Goal: Task Accomplishment & Management: Use online tool/utility

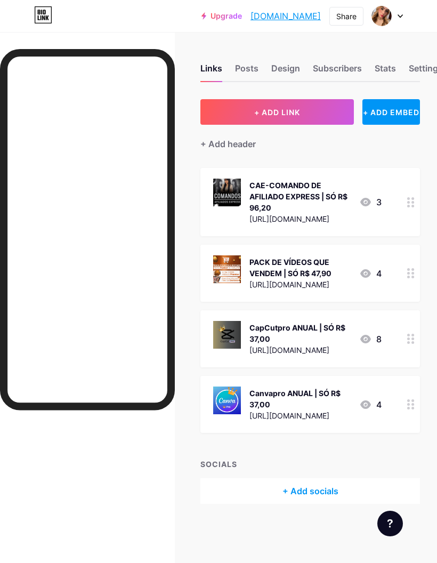
click at [307, 110] on button "+ ADD LINK" at bounding box center [276, 112] width 153 height 26
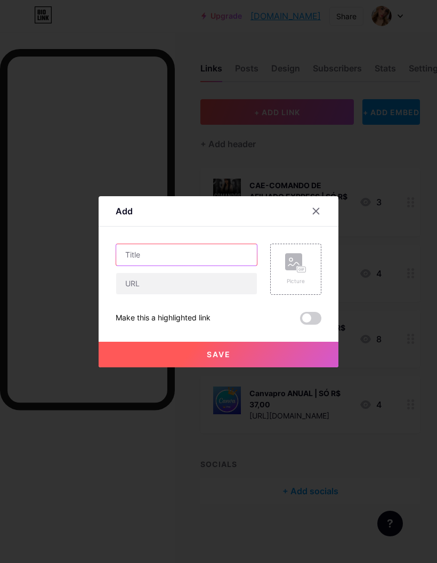
click at [194, 265] on input "text" at bounding box center [186, 254] width 141 height 21
type input "Meu Enxoval"
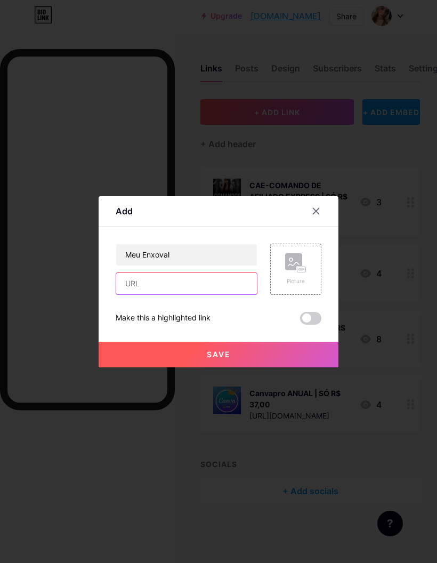
click at [199, 294] on input "text" at bounding box center [186, 283] width 141 height 21
click at [176, 294] on input "text" at bounding box center [186, 283] width 141 height 21
paste input "[URL][DOMAIN_NAME]"
type input "[URL][DOMAIN_NAME]"
click at [306, 272] on rect at bounding box center [302, 269] width 10 height 6
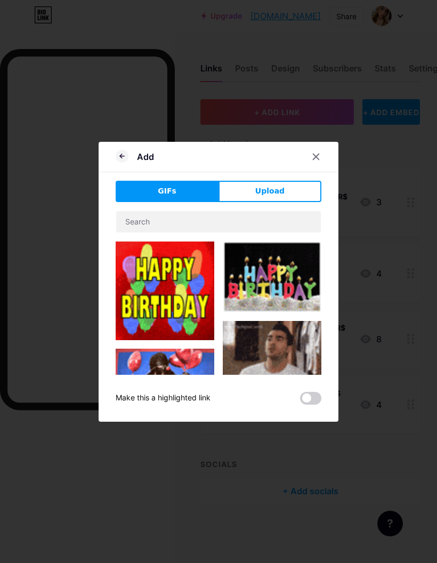
click at [282, 197] on span "Upload" at bounding box center [269, 190] width 29 height 11
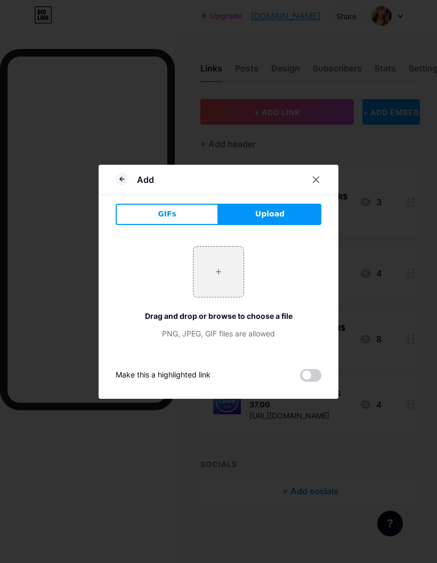
click at [214, 293] on input "file" at bounding box center [218, 272] width 50 height 50
click at [231, 295] on input "file" at bounding box center [218, 272] width 50 height 50
click at [323, 189] on div at bounding box center [315, 179] width 19 height 19
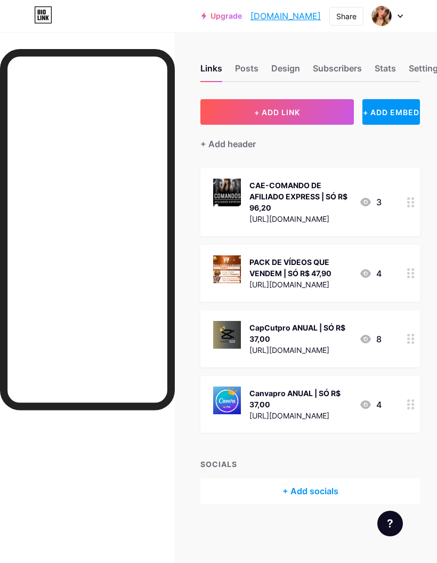
scroll to position [0, 7]
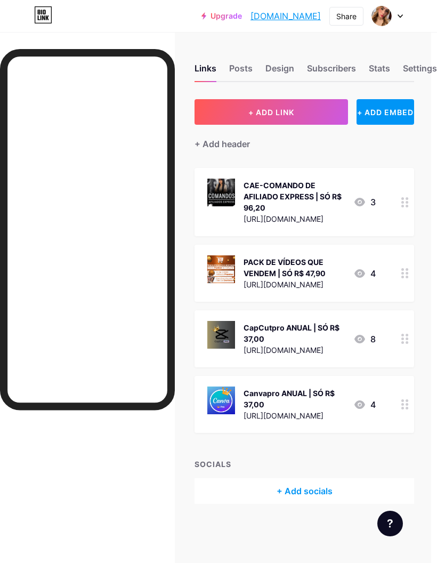
click at [305, 110] on button "+ ADD LINK" at bounding box center [271, 112] width 153 height 26
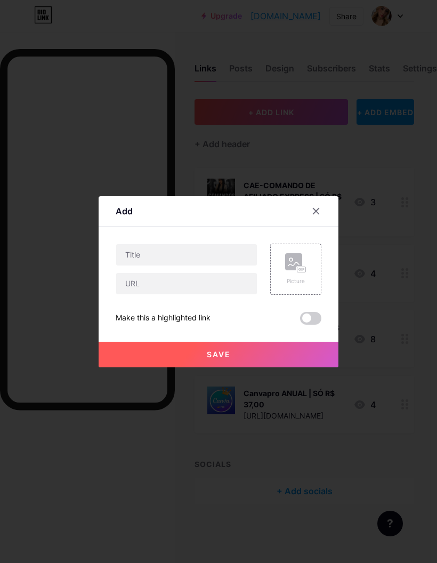
click at [294, 270] on rect at bounding box center [293, 261] width 17 height 17
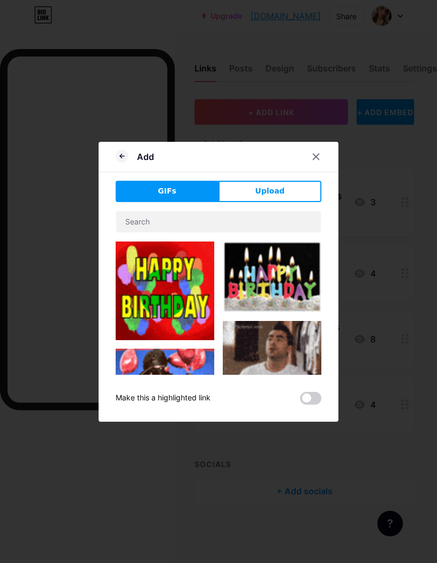
click at [297, 202] on button "Upload" at bounding box center [269, 191] width 103 height 21
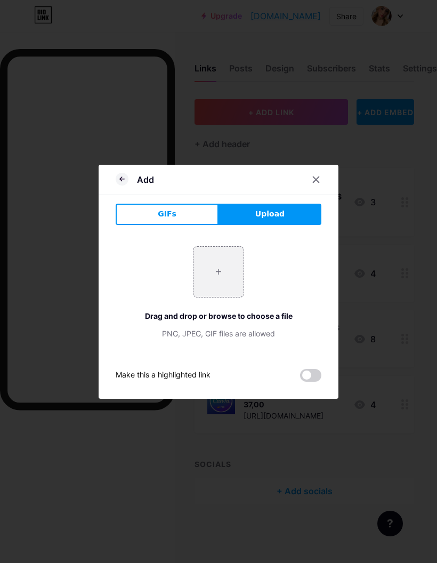
click at [215, 295] on input "file" at bounding box center [218, 272] width 50 height 50
click at [128, 185] on div at bounding box center [126, 180] width 21 height 12
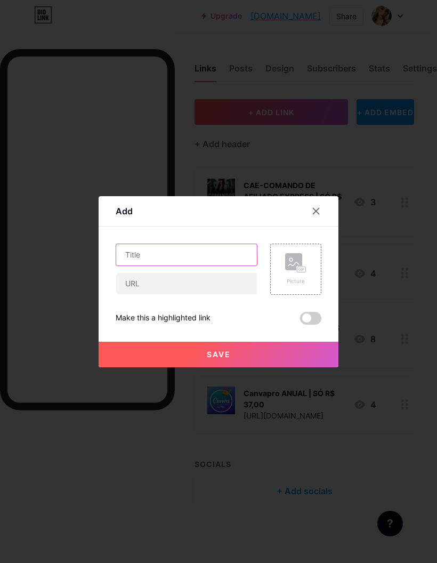
click at [205, 265] on input "text" at bounding box center [186, 254] width 141 height 21
type input "Meu enxoval"
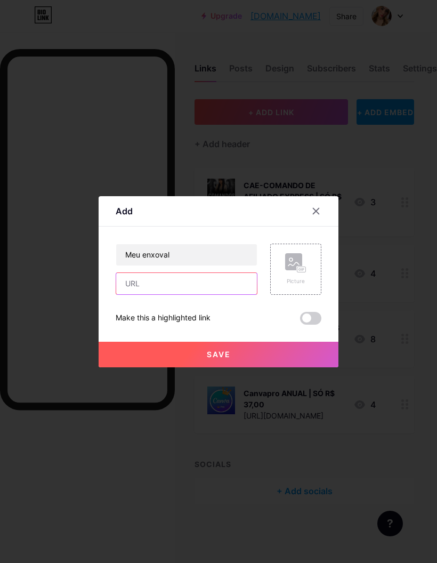
click at [186, 294] on input "text" at bounding box center [186, 283] width 141 height 21
click at [185, 294] on input "text" at bounding box center [186, 283] width 141 height 21
paste input "[URL][DOMAIN_NAME]"
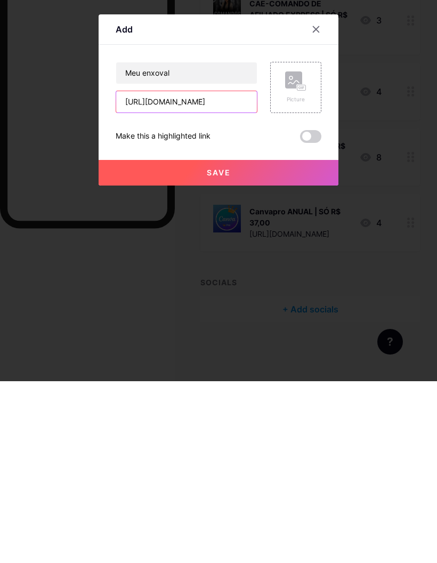
type input "[URL][DOMAIN_NAME]"
click at [277, 342] on button "Save" at bounding box center [219, 355] width 240 height 26
